Goal: Task Accomplishment & Management: Use online tool/utility

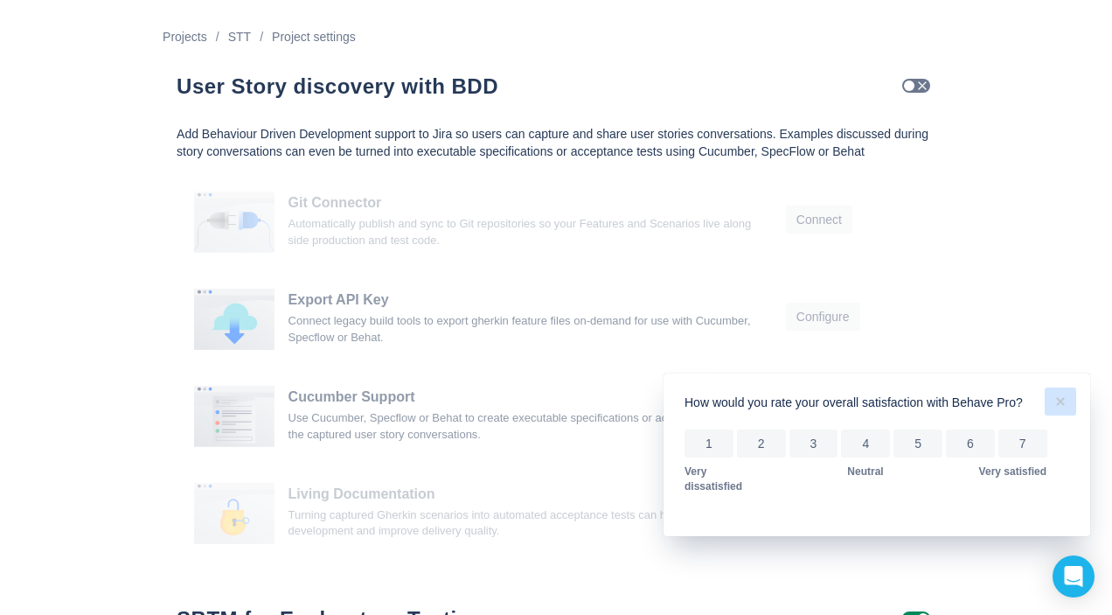
click at [1057, 401] on span "more" at bounding box center [1060, 401] width 21 height 21
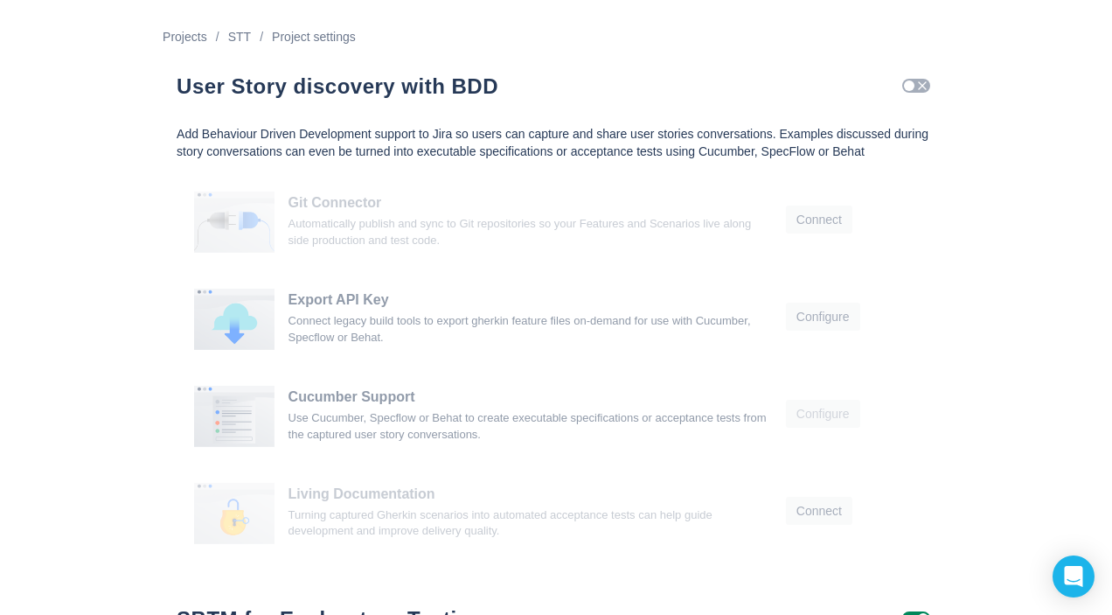
click at [911, 89] on span at bounding box center [909, 85] width 10 height 10
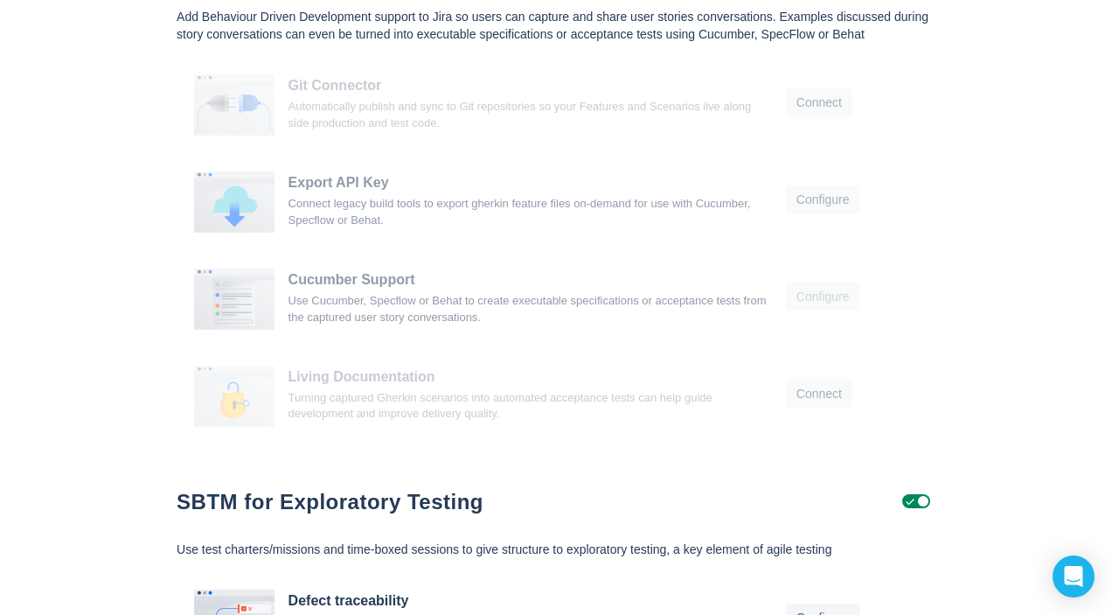
scroll to position [184, 0]
